Goal: Transaction & Acquisition: Book appointment/travel/reservation

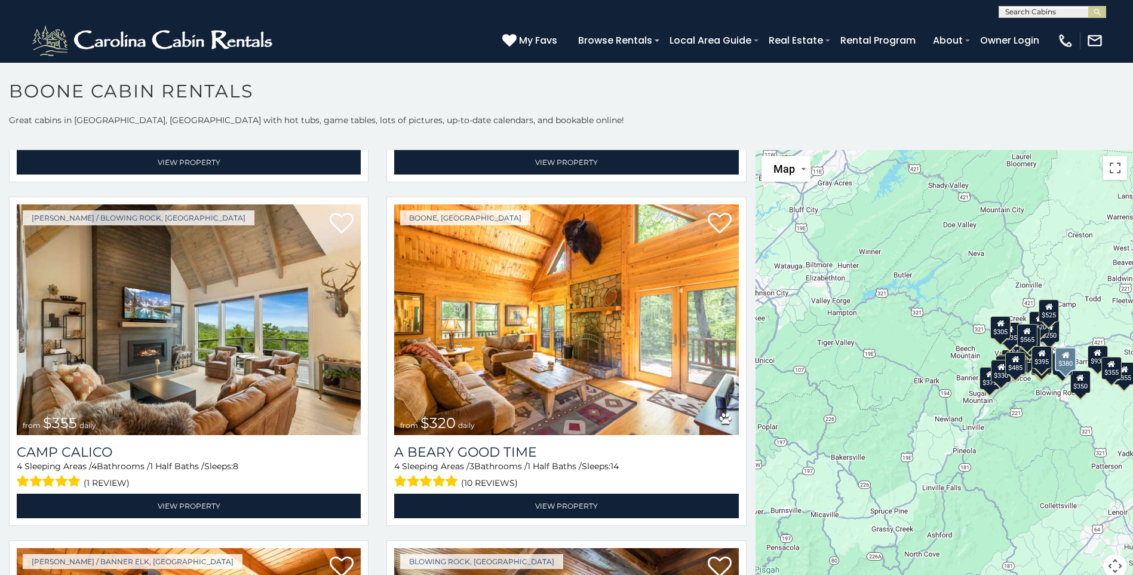
scroll to position [3763, 0]
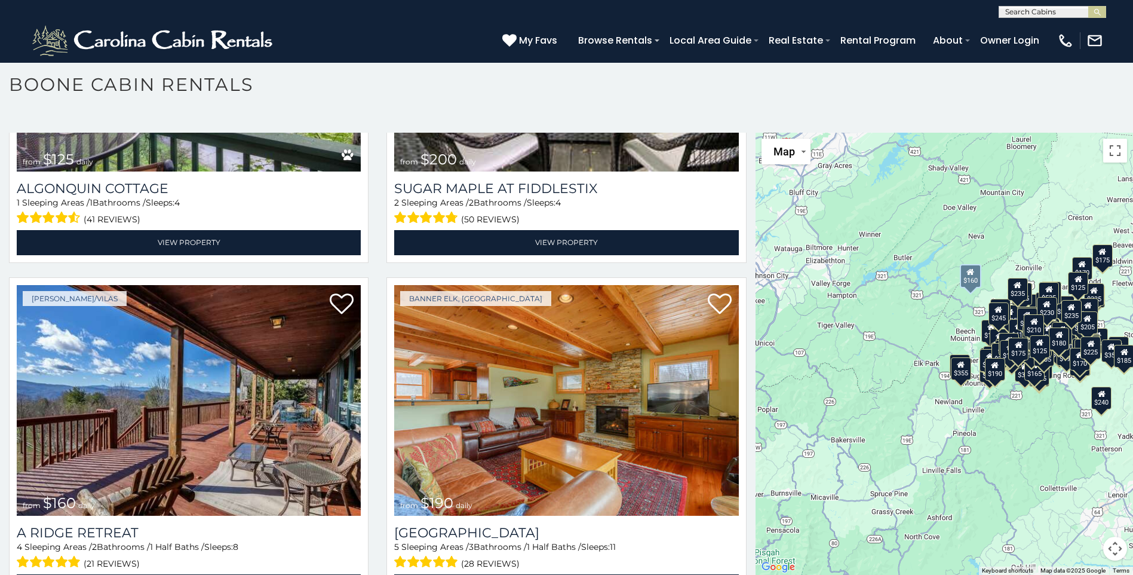
scroll to position [17406, 0]
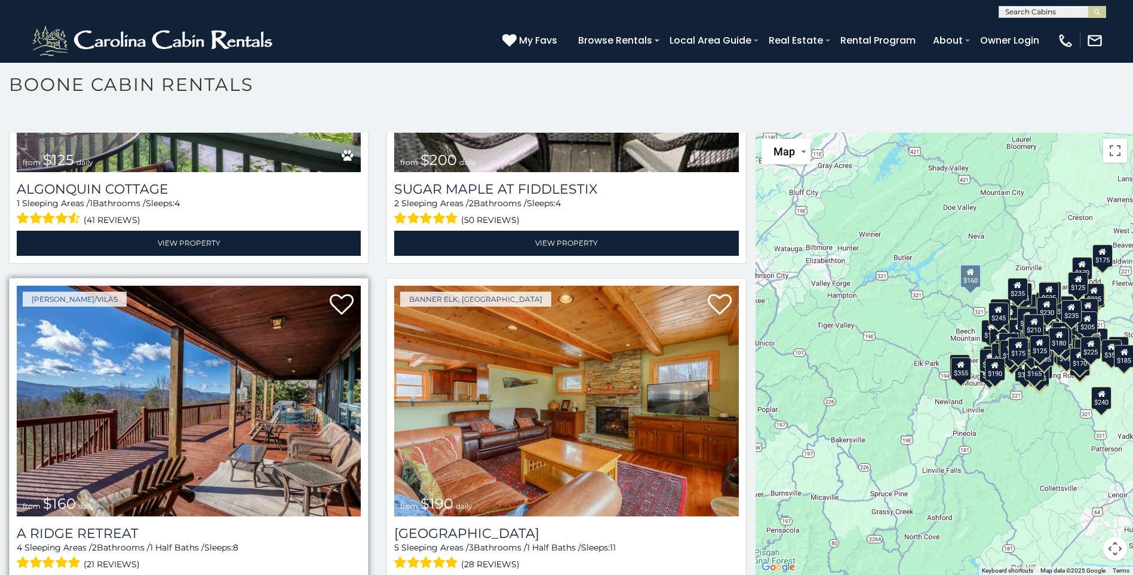
click at [260, 293] on img at bounding box center [189, 401] width 344 height 231
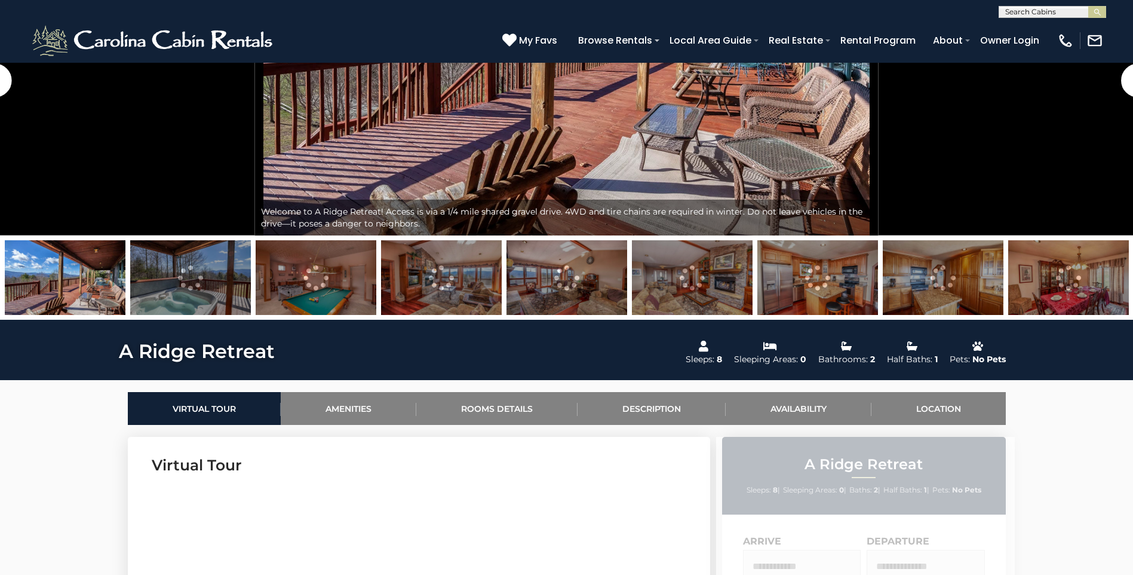
scroll to position [239, 0]
click at [50, 294] on img at bounding box center [65, 277] width 121 height 75
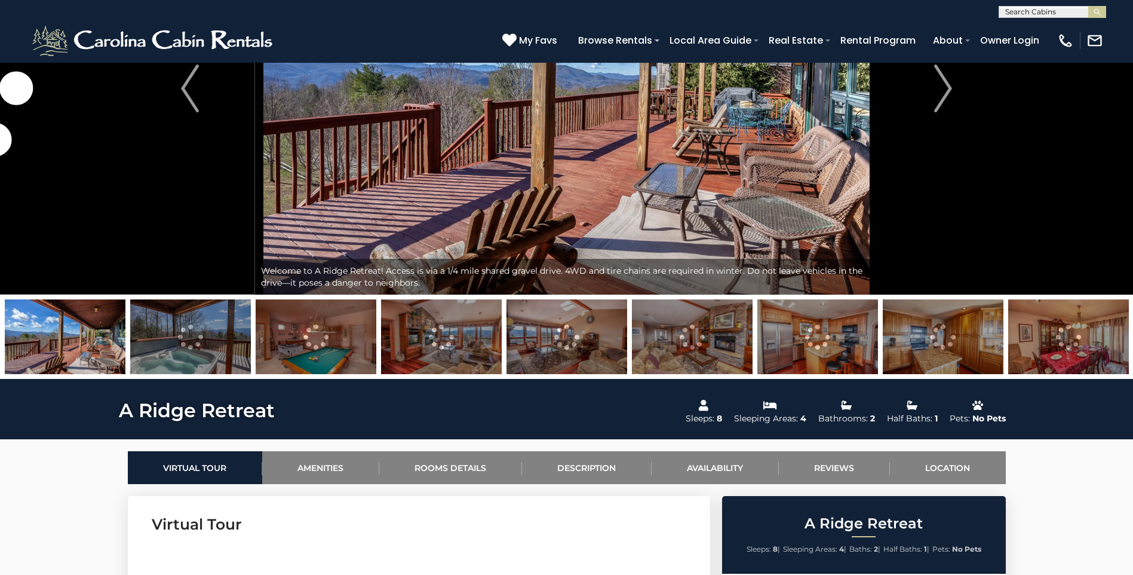
scroll to position [0, 0]
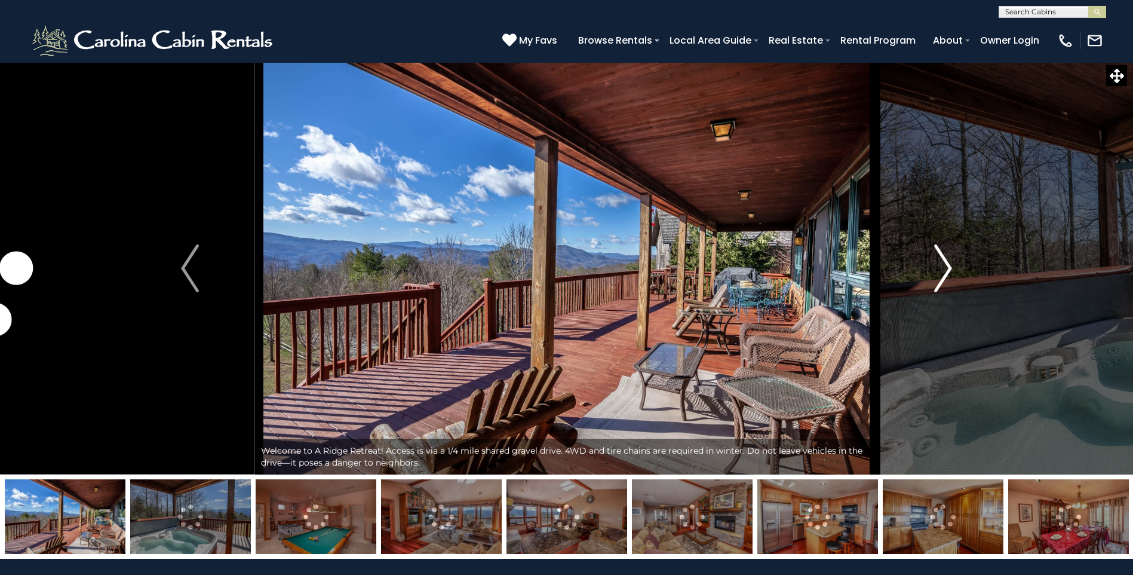
click at [952, 260] on button "Next" at bounding box center [943, 268] width 130 height 412
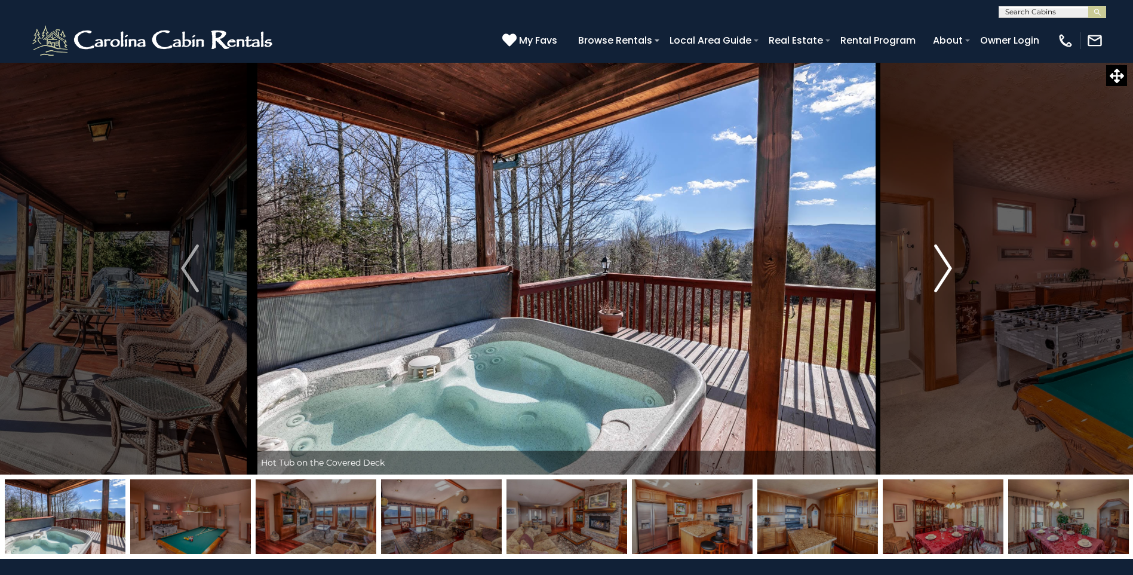
click at [952, 268] on img "Next" at bounding box center [943, 268] width 18 height 48
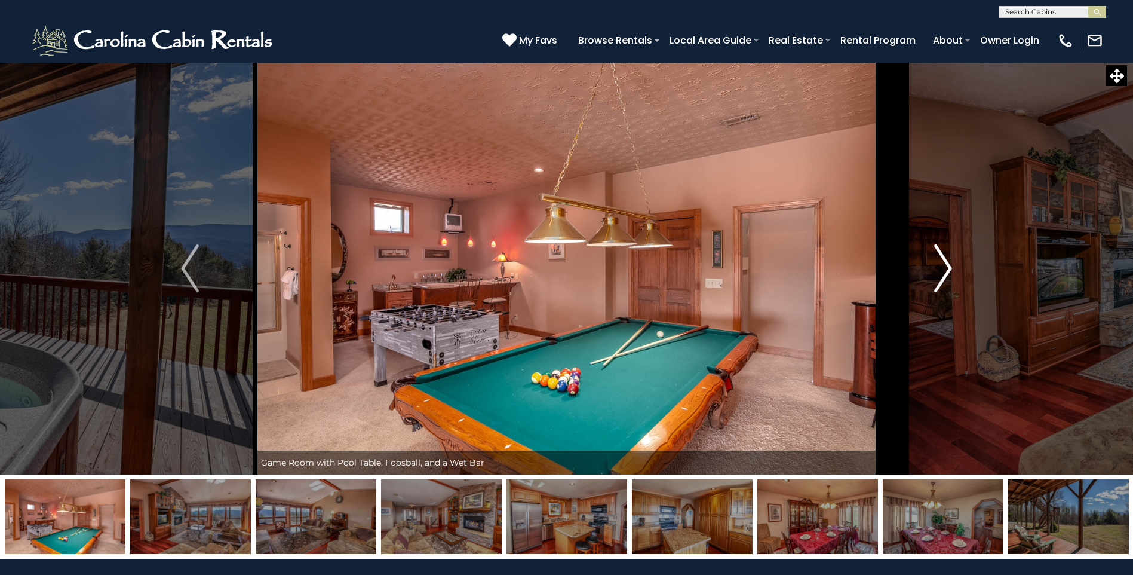
click at [952, 268] on img "Next" at bounding box center [943, 268] width 18 height 48
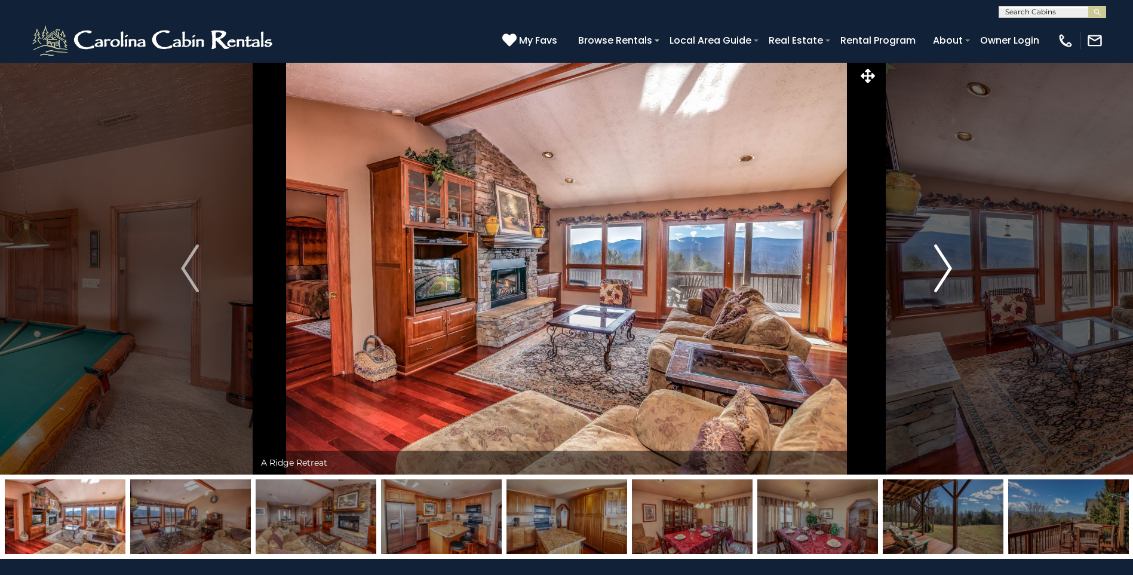
click at [952, 268] on img "Next" at bounding box center [943, 268] width 18 height 48
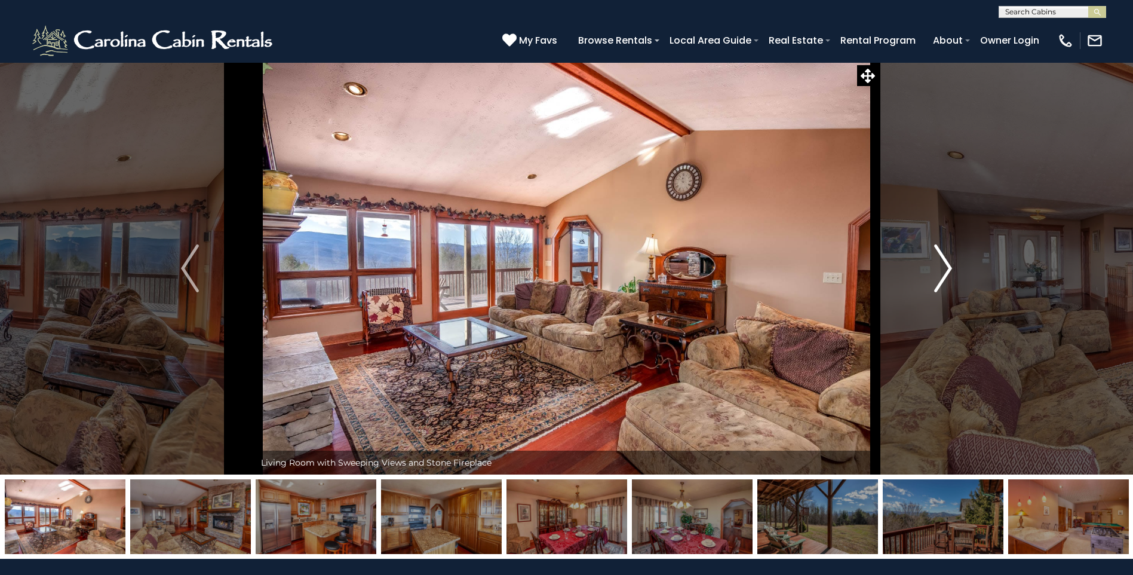
click at [940, 271] on img "Next" at bounding box center [943, 268] width 18 height 48
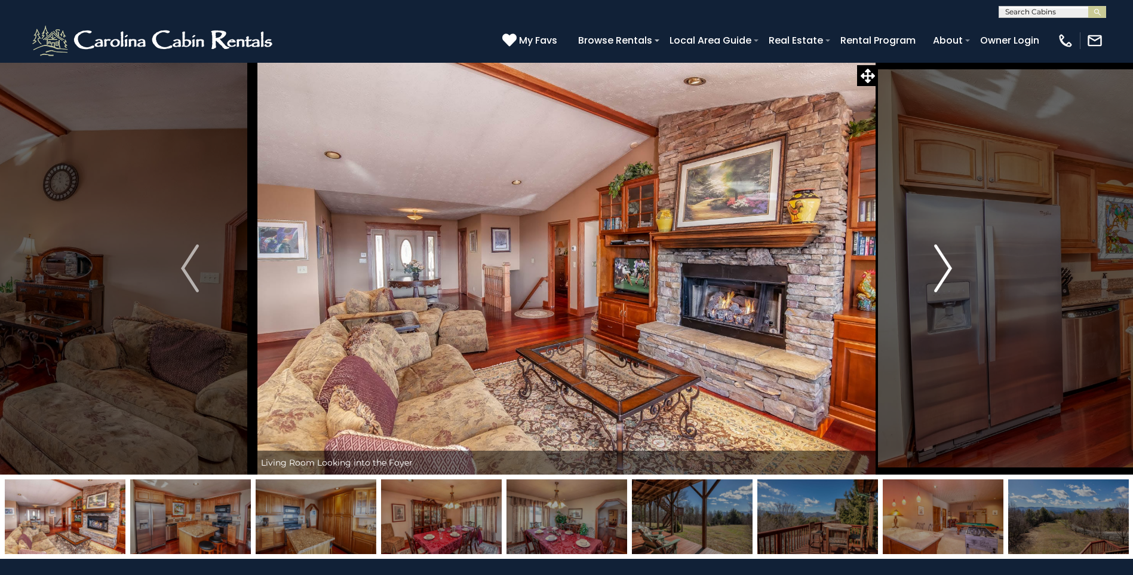
click at [940, 271] on img "Next" at bounding box center [943, 268] width 18 height 48
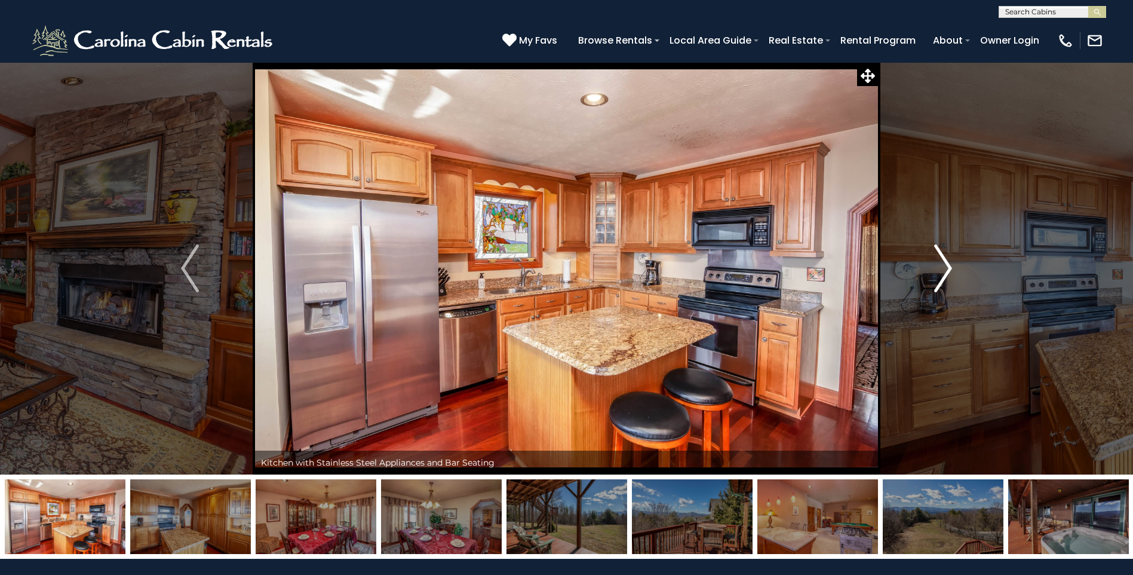
click at [940, 271] on img "Next" at bounding box center [943, 268] width 18 height 48
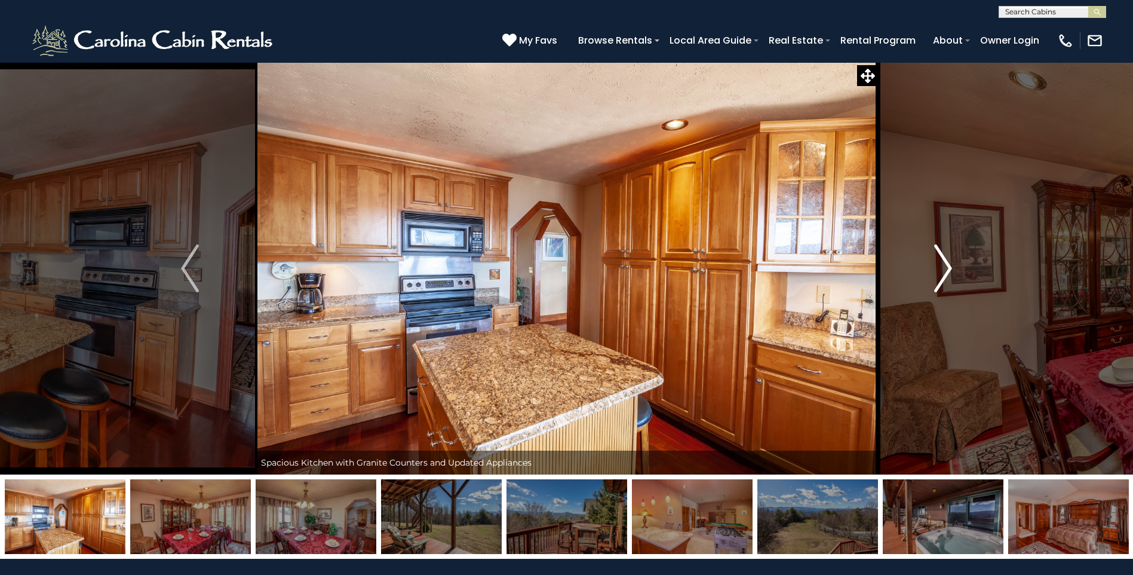
click at [940, 272] on img "Next" at bounding box center [943, 268] width 18 height 48
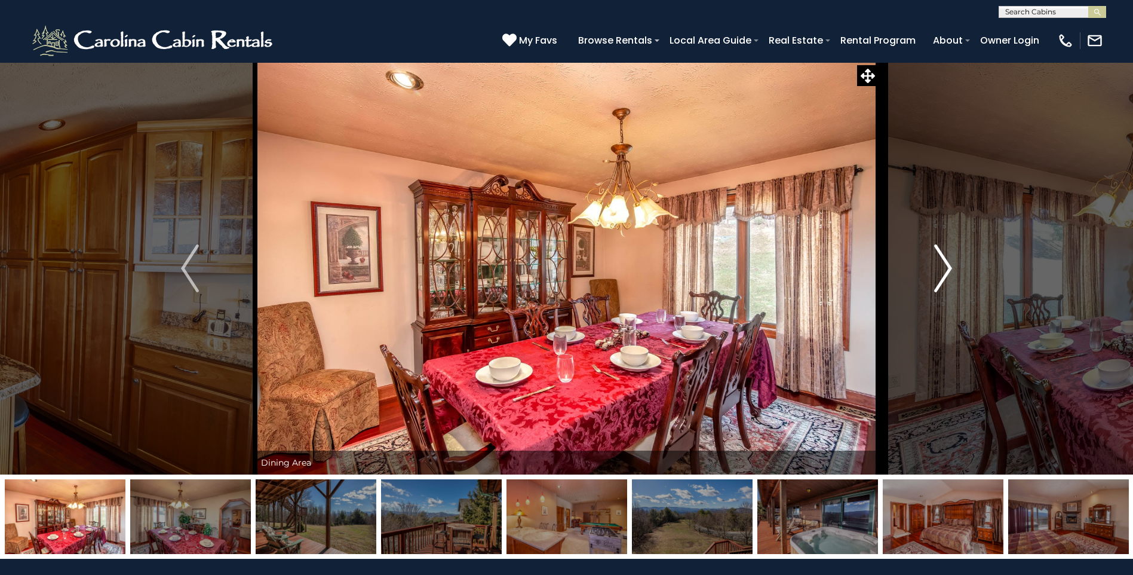
click at [940, 272] on img "Next" at bounding box center [943, 268] width 18 height 48
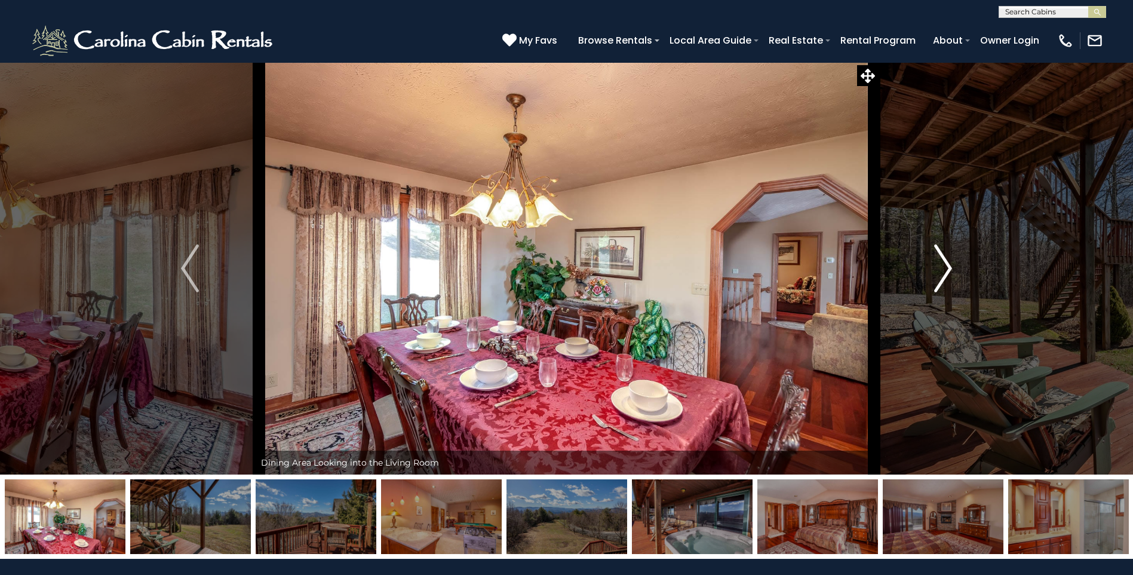
click at [940, 272] on img "Next" at bounding box center [943, 268] width 18 height 48
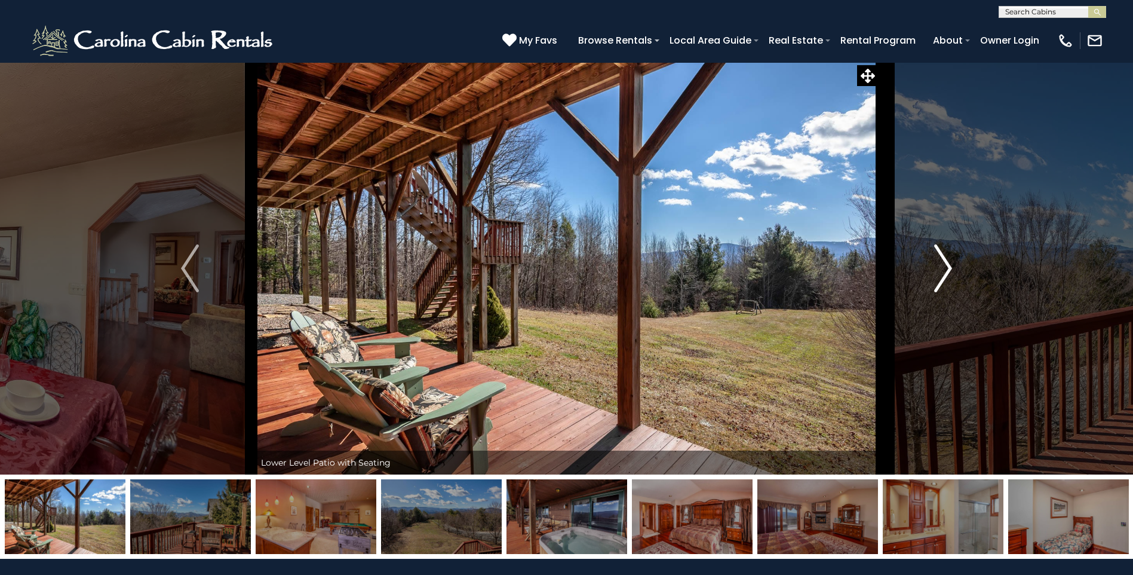
click at [940, 274] on img "Next" at bounding box center [943, 268] width 18 height 48
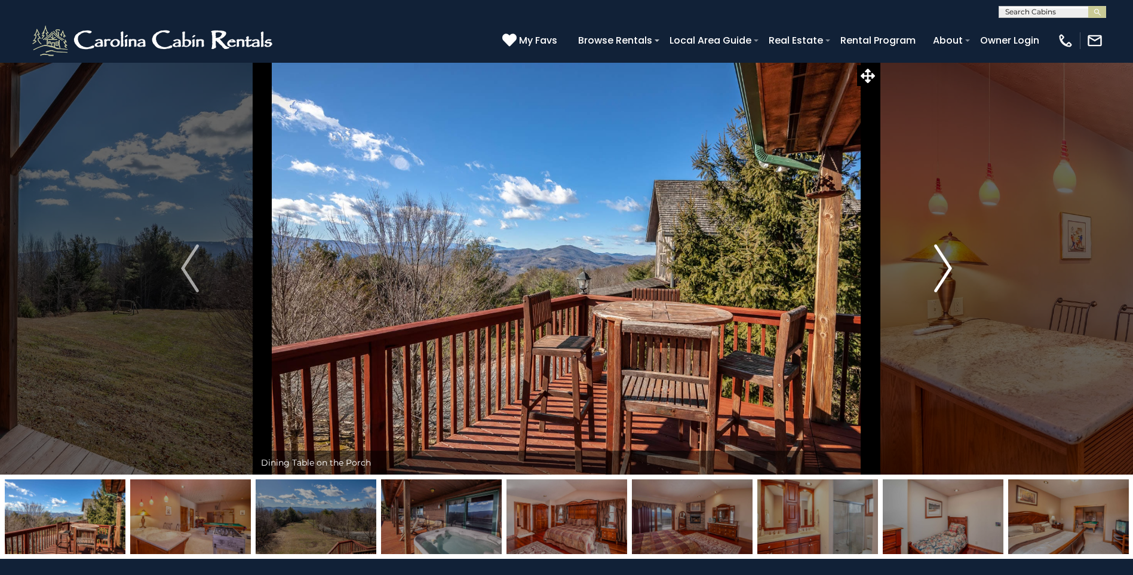
click at [939, 274] on img "Next" at bounding box center [943, 268] width 18 height 48
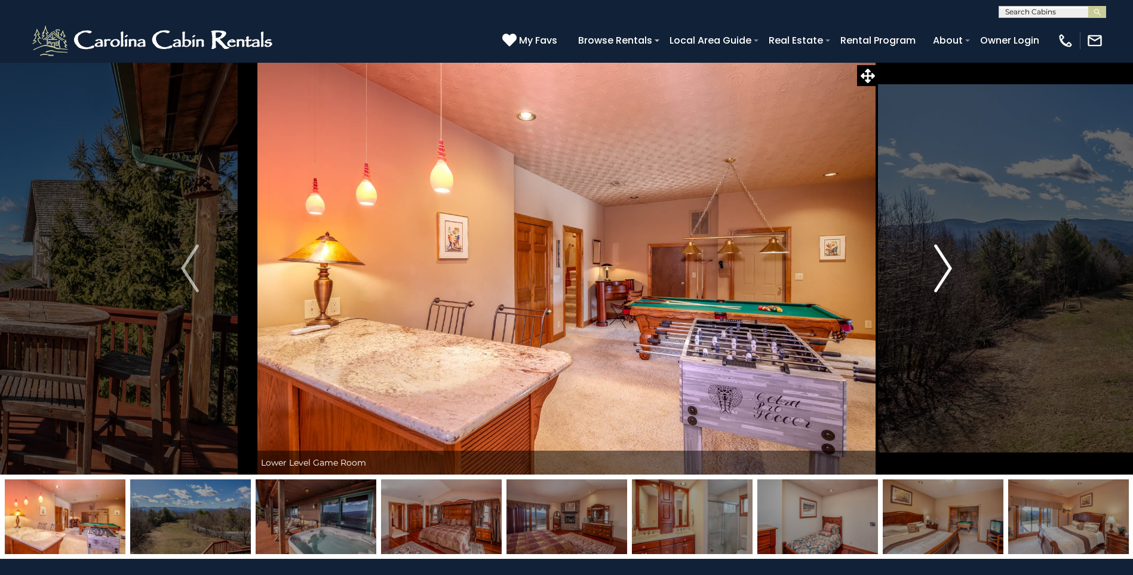
click at [935, 275] on img "Next" at bounding box center [943, 268] width 18 height 48
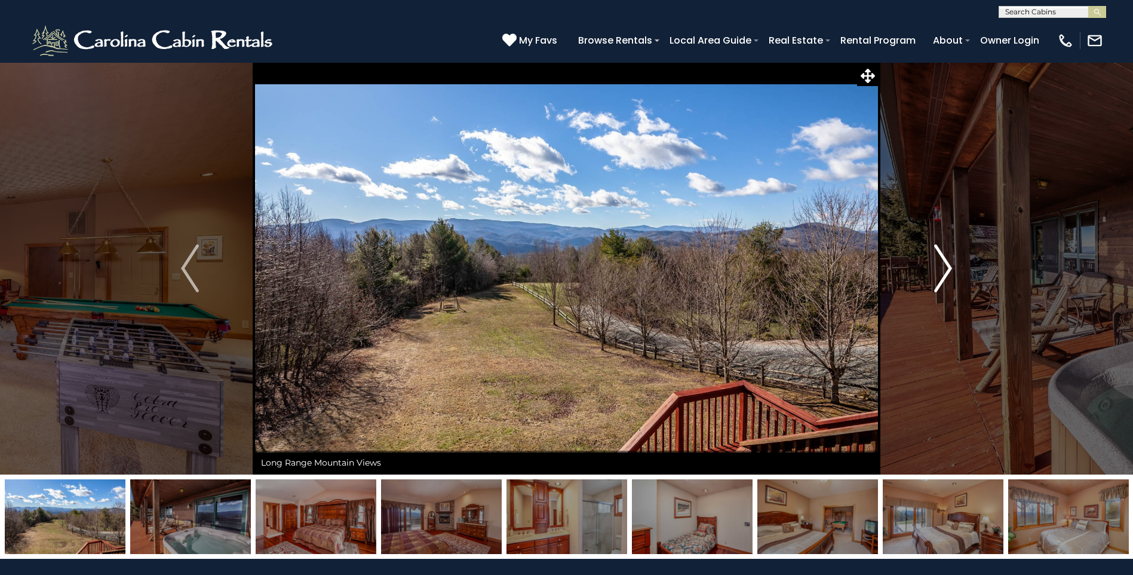
click at [928, 275] on button "Next" at bounding box center [943, 268] width 130 height 412
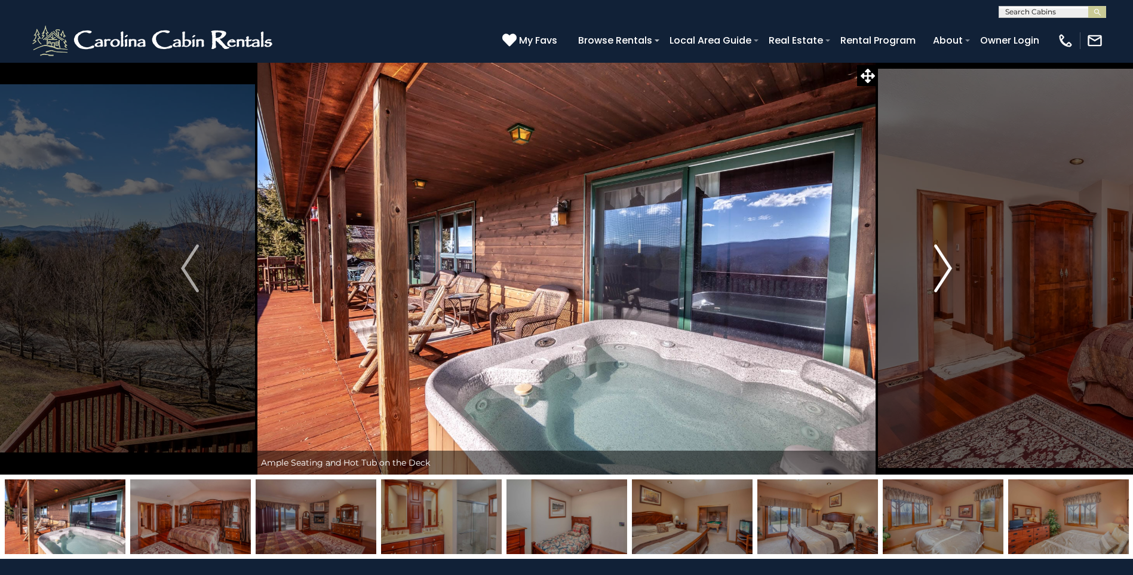
click at [928, 275] on button "Next" at bounding box center [943, 268] width 130 height 412
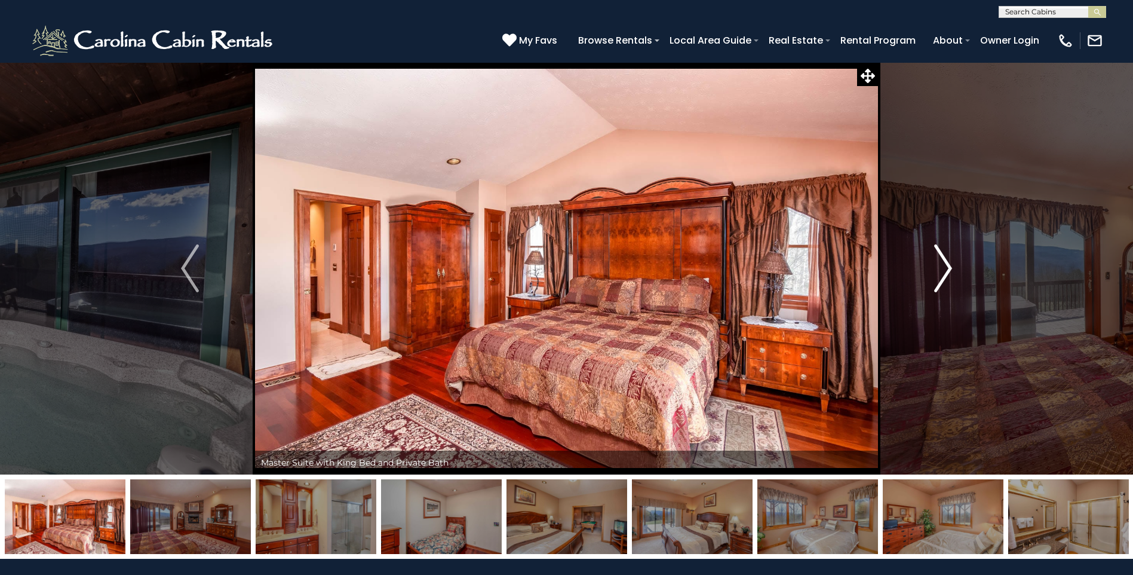
click at [923, 277] on button "Next" at bounding box center [943, 268] width 130 height 412
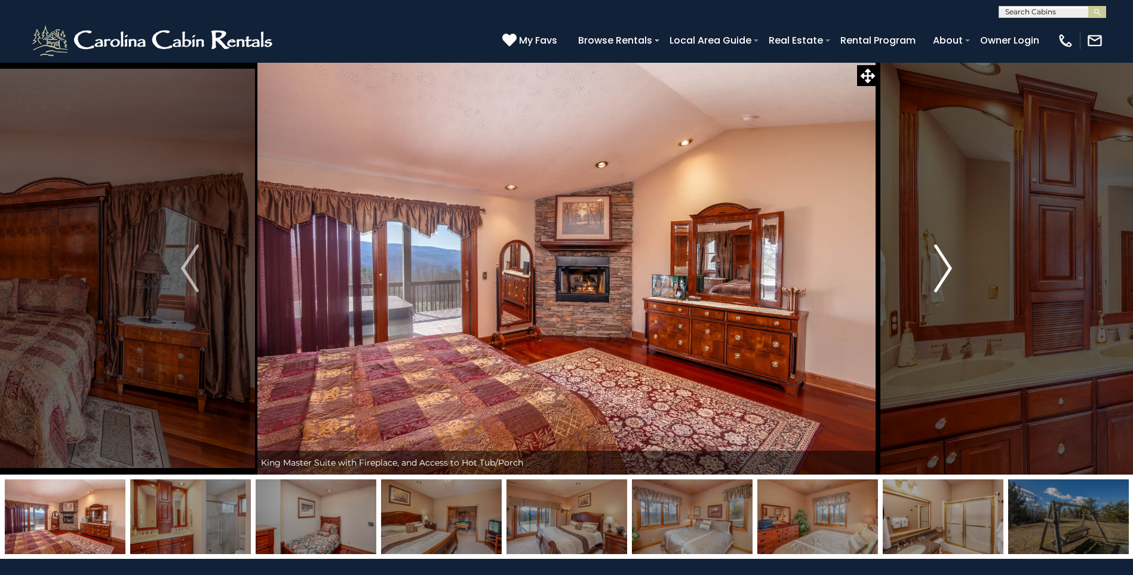
click at [918, 276] on button "Next" at bounding box center [943, 268] width 130 height 412
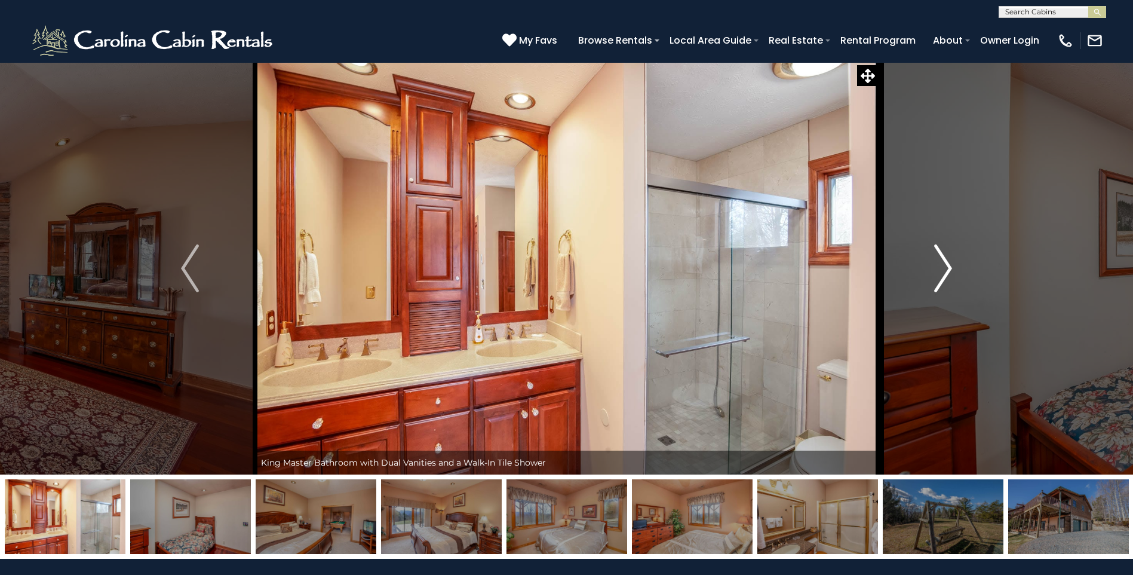
click at [936, 273] on img "Next" at bounding box center [943, 268] width 18 height 48
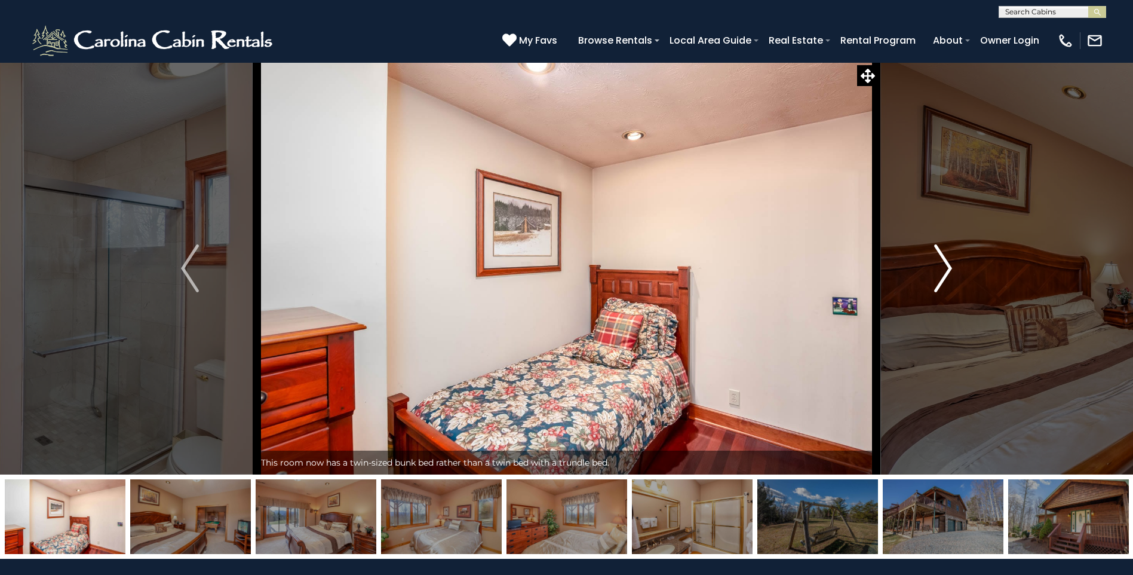
click at [935, 273] on img "Next" at bounding box center [943, 268] width 18 height 48
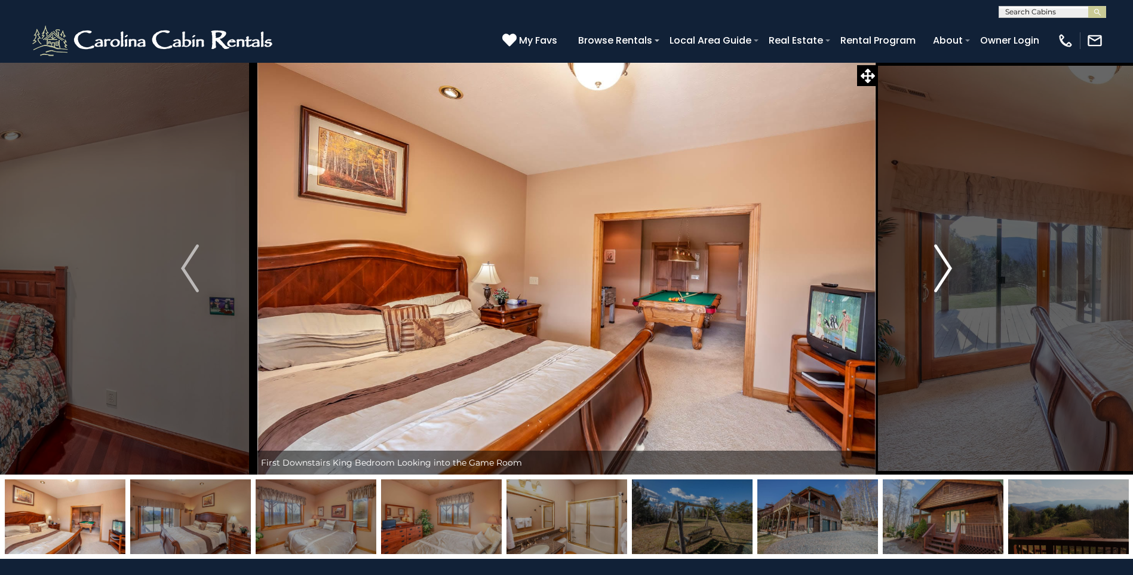
click at [928, 275] on button "Next" at bounding box center [943, 268] width 130 height 412
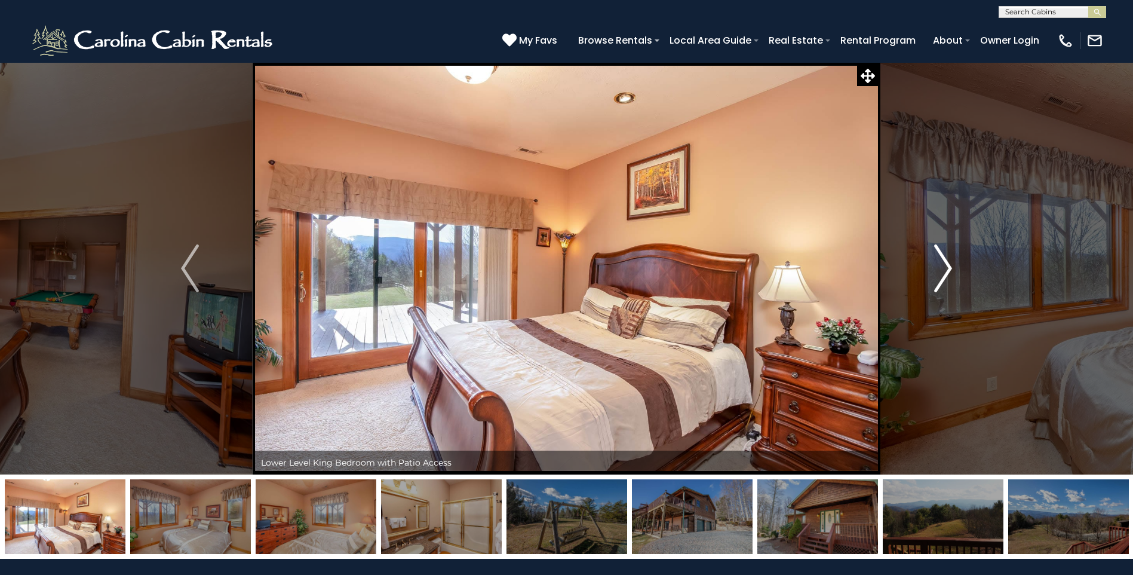
click at [922, 275] on button "Next" at bounding box center [943, 268] width 130 height 412
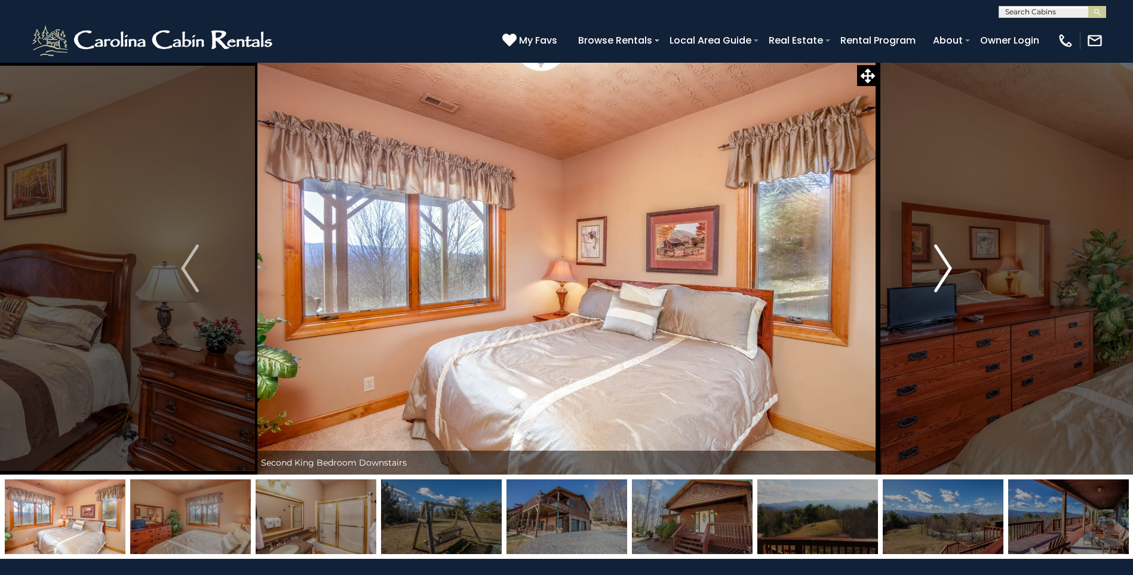
click at [917, 274] on button "Next" at bounding box center [943, 268] width 130 height 412
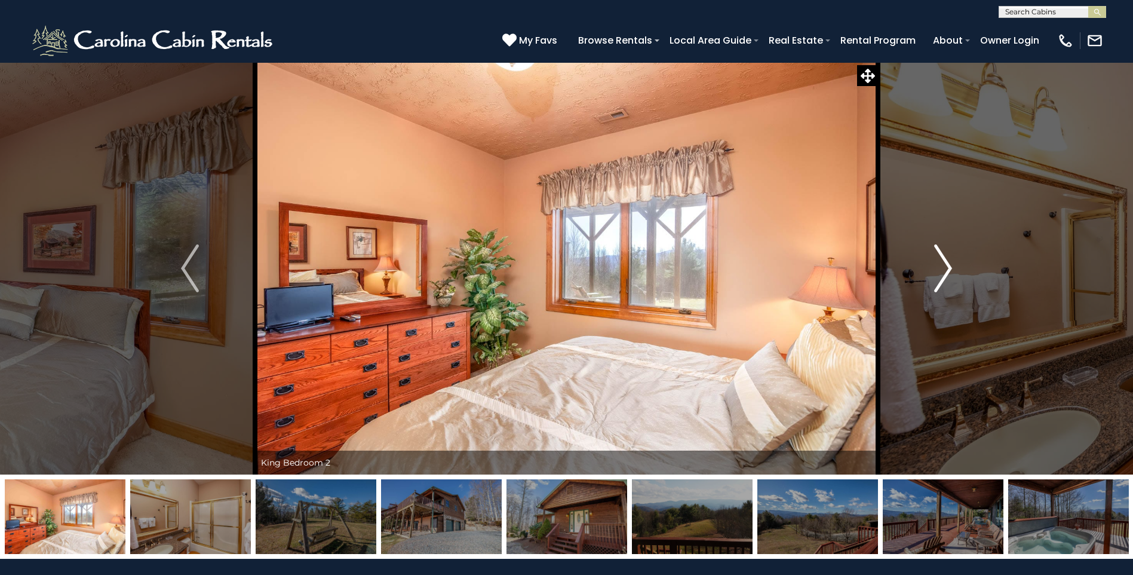
click at [916, 274] on button "Next" at bounding box center [943, 268] width 130 height 412
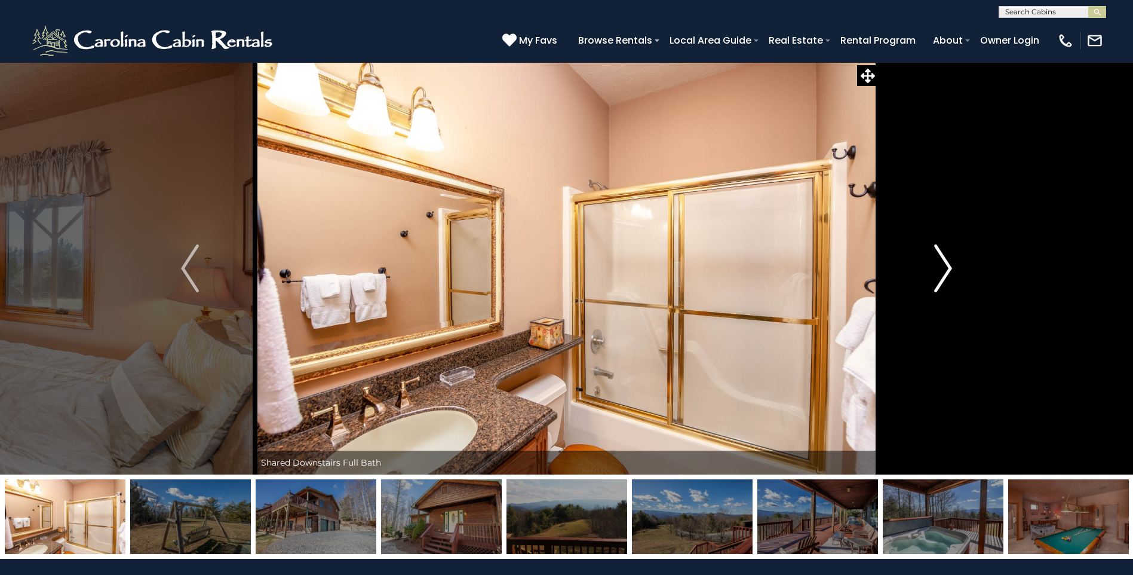
click at [916, 275] on button "Next" at bounding box center [943, 268] width 130 height 412
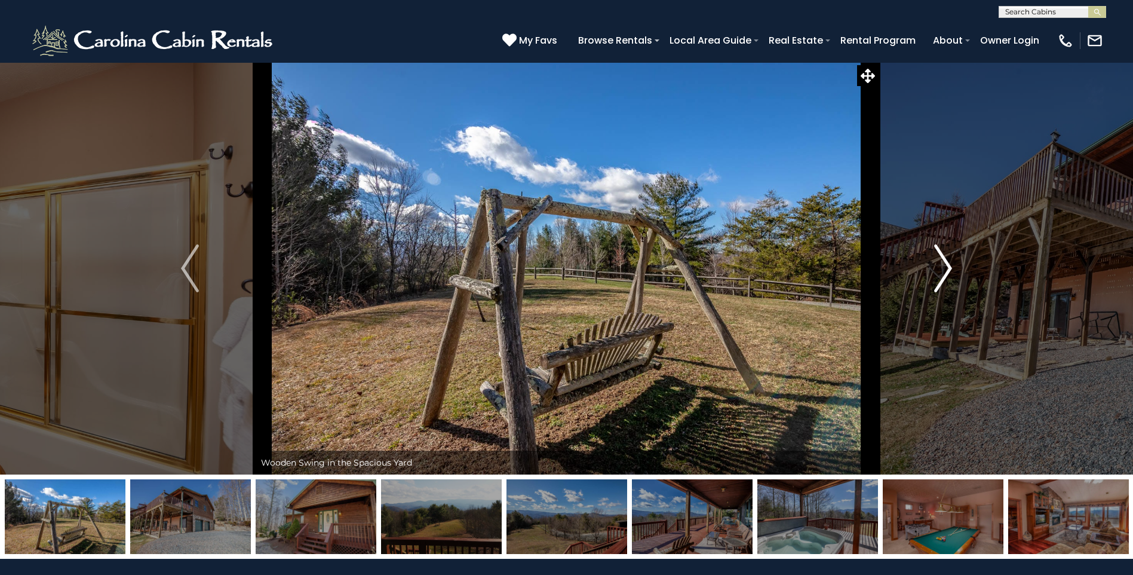
click at [914, 275] on button "Next" at bounding box center [943, 268] width 130 height 412
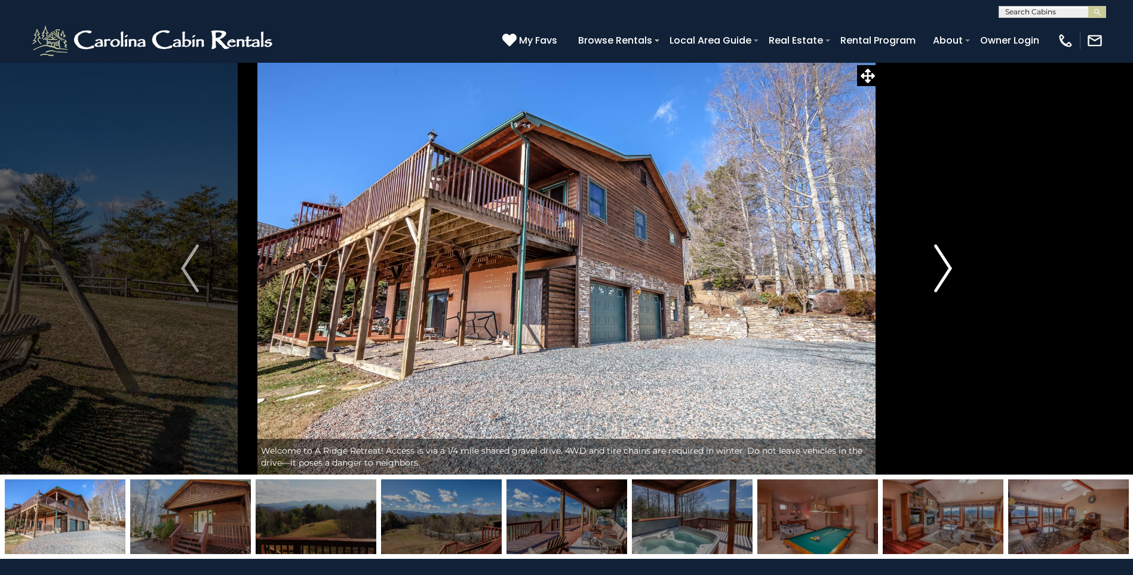
click at [909, 275] on button "Next" at bounding box center [943, 268] width 130 height 412
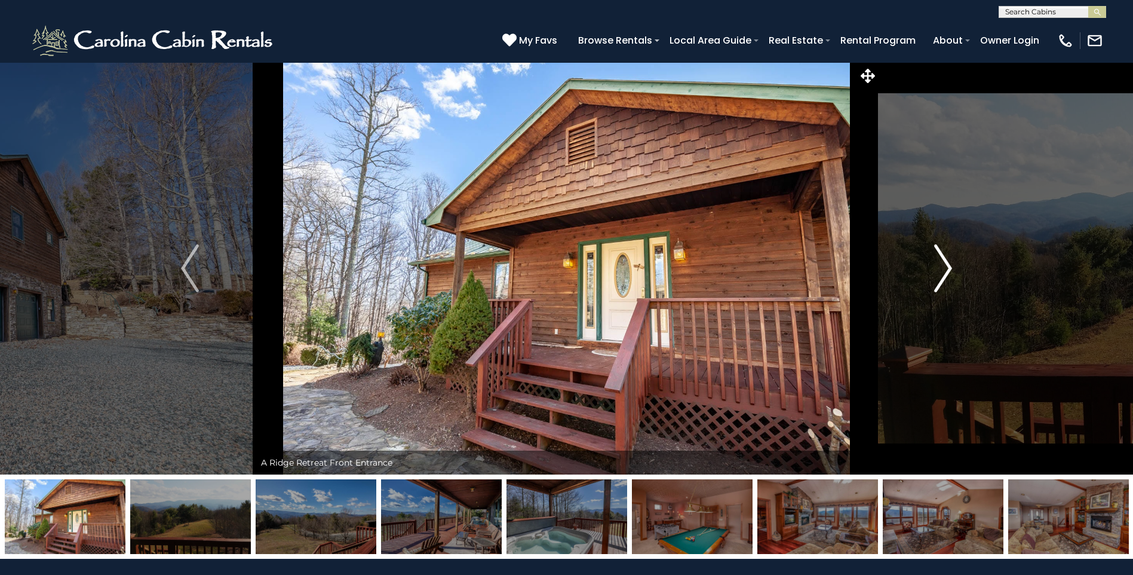
click at [909, 275] on button "Next" at bounding box center [943, 268] width 130 height 412
